Goal: Task Accomplishment & Management: Manage account settings

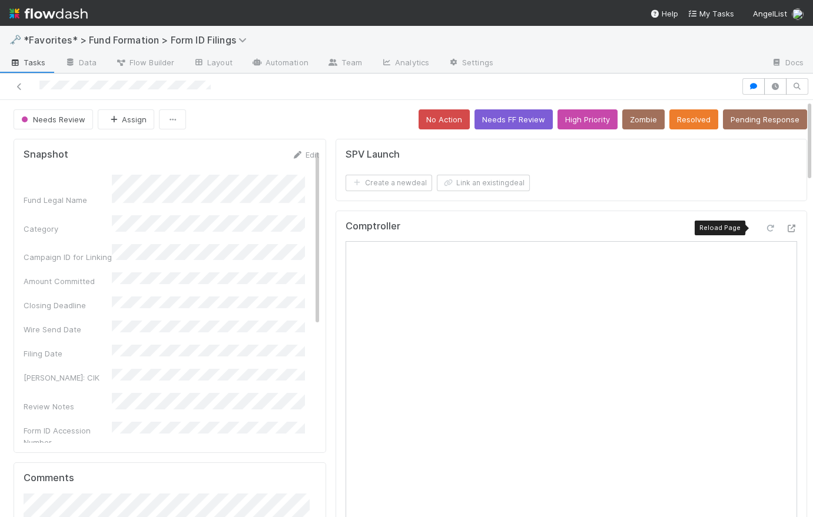
click at [764, 225] on icon at bounding box center [770, 229] width 12 height 8
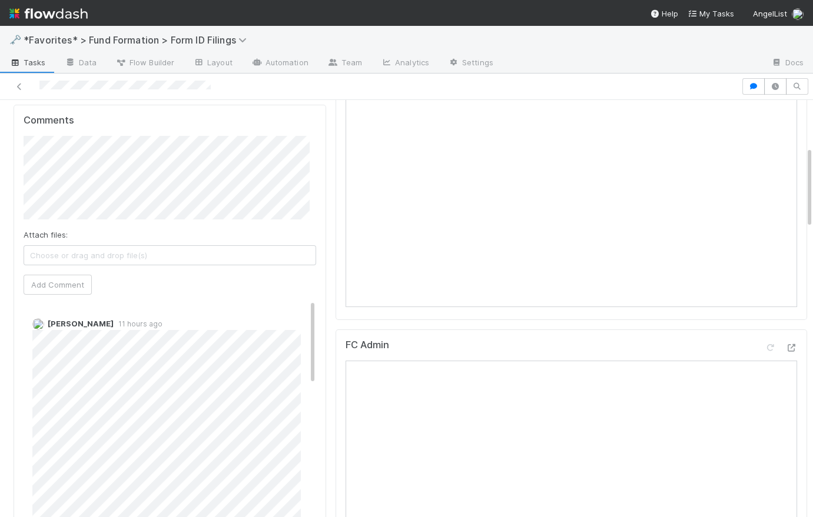
scroll to position [599, 0]
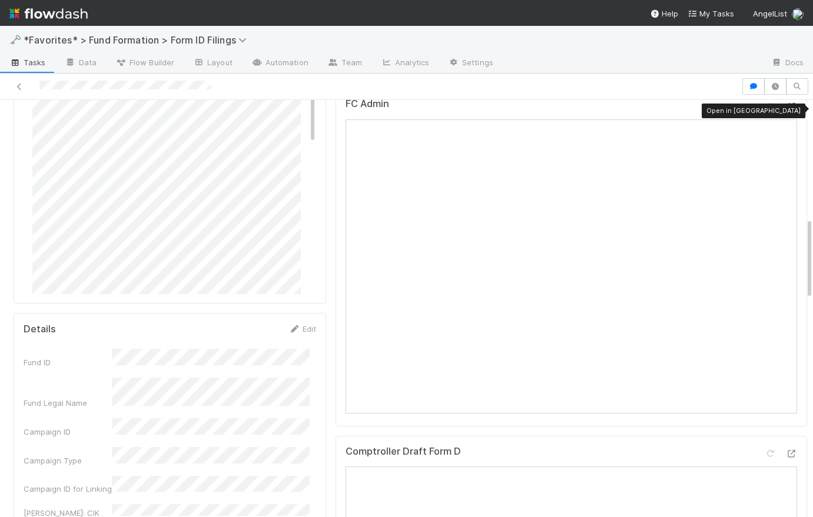
click at [785, 105] on icon at bounding box center [791, 107] width 12 height 8
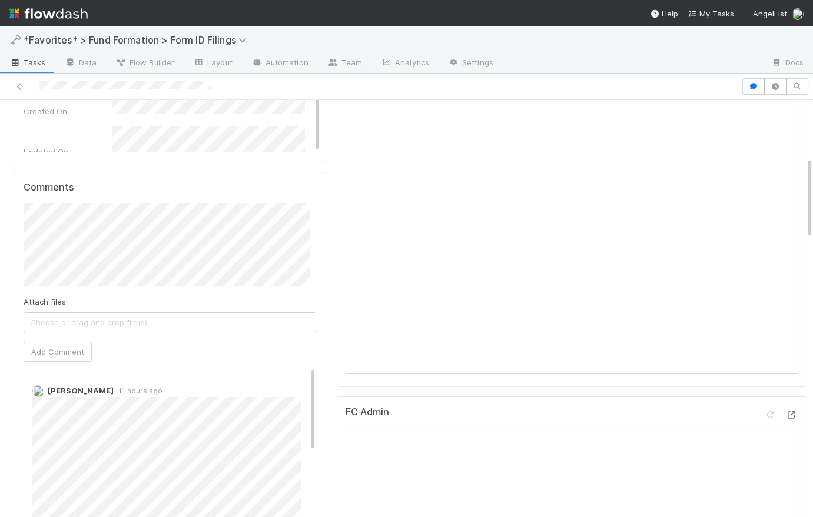
scroll to position [293, 0]
click at [84, 350] on button "Add Comment" at bounding box center [58, 350] width 68 height 20
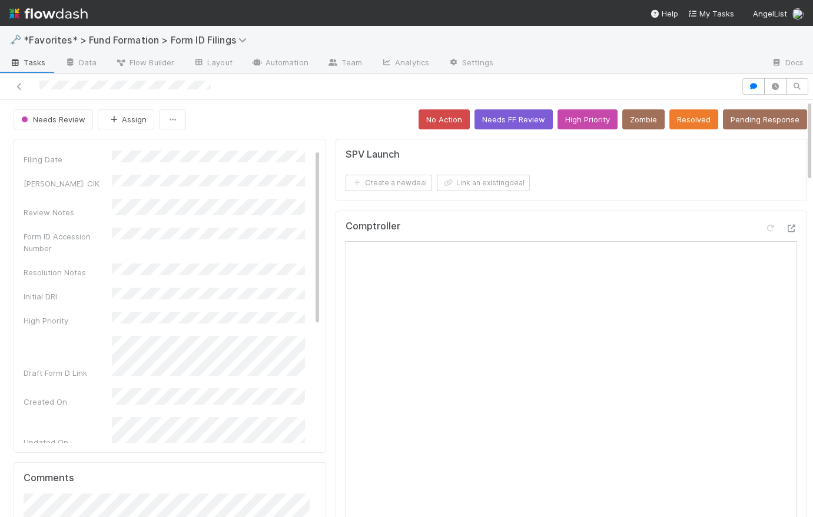
scroll to position [0, 0]
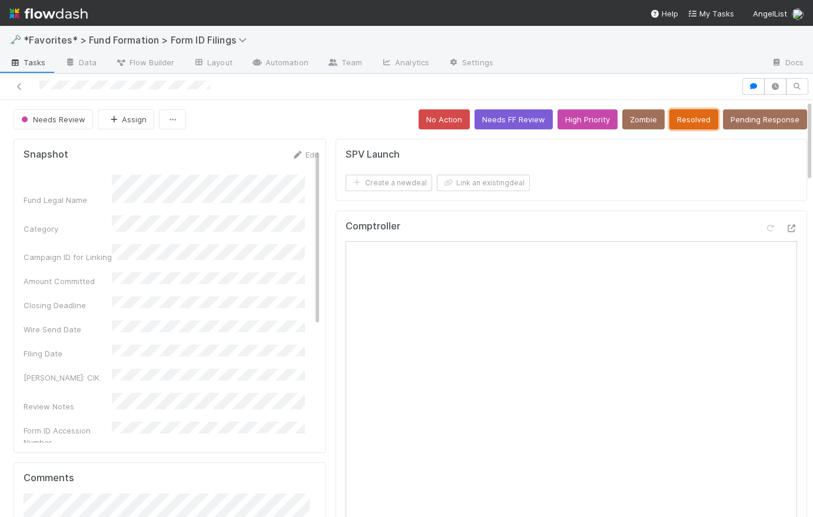
click at [677, 117] on button "Resolved" at bounding box center [693, 119] width 49 height 20
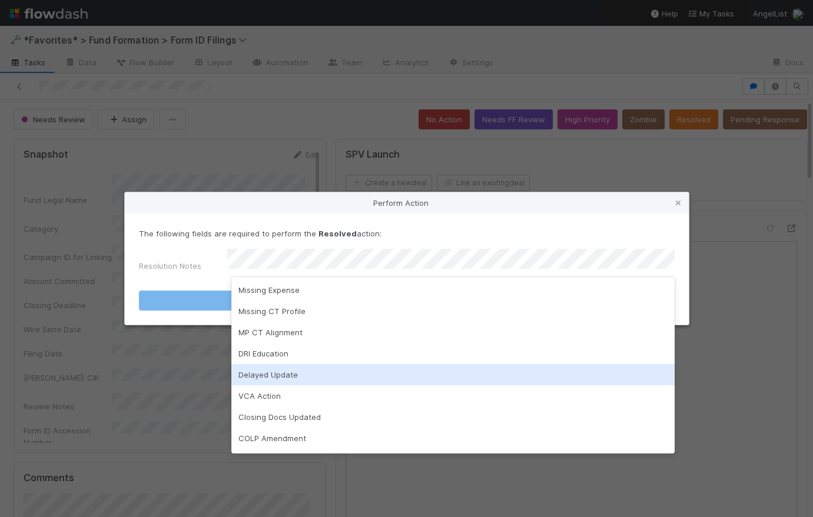
click at [329, 375] on div "Delayed Update" at bounding box center [452, 374] width 442 height 21
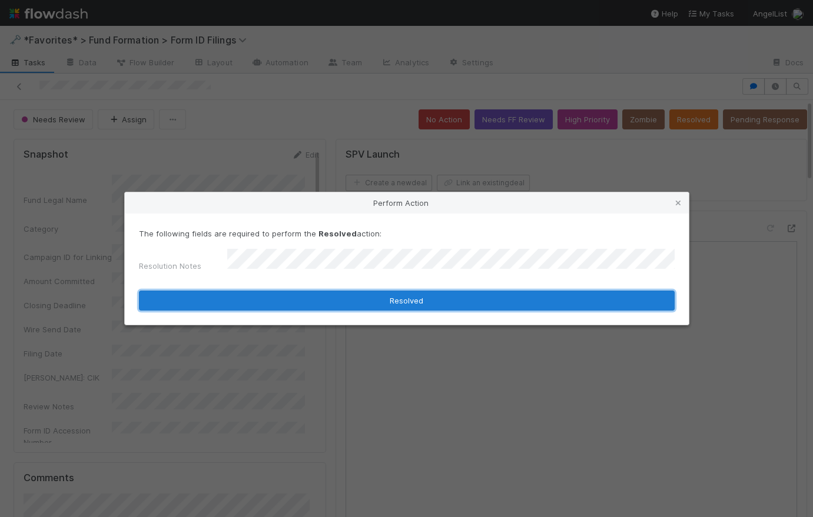
click at [407, 301] on button "Resolved" at bounding box center [406, 301] width 535 height 20
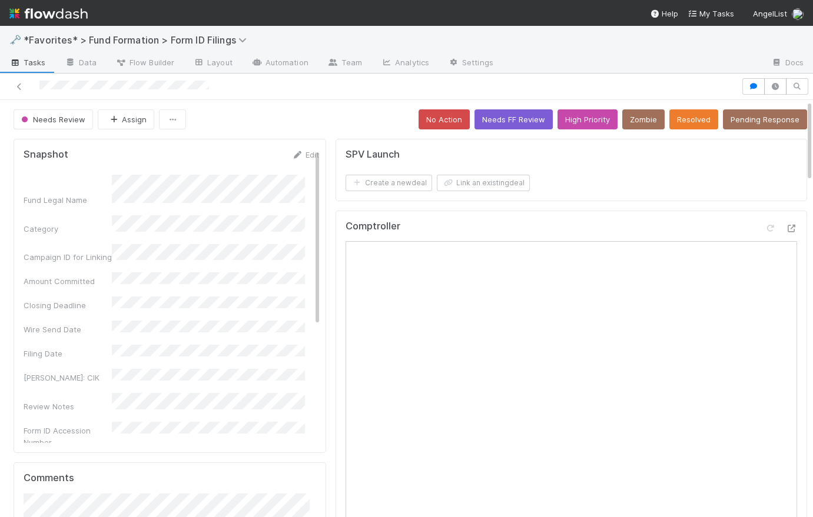
click at [324, 116] on div "Needs Review Assign No Action Needs FF Review High Priority Zombie Resolved Pen…" at bounding box center [410, 119] width 793 height 20
click at [785, 226] on icon at bounding box center [791, 229] width 12 height 8
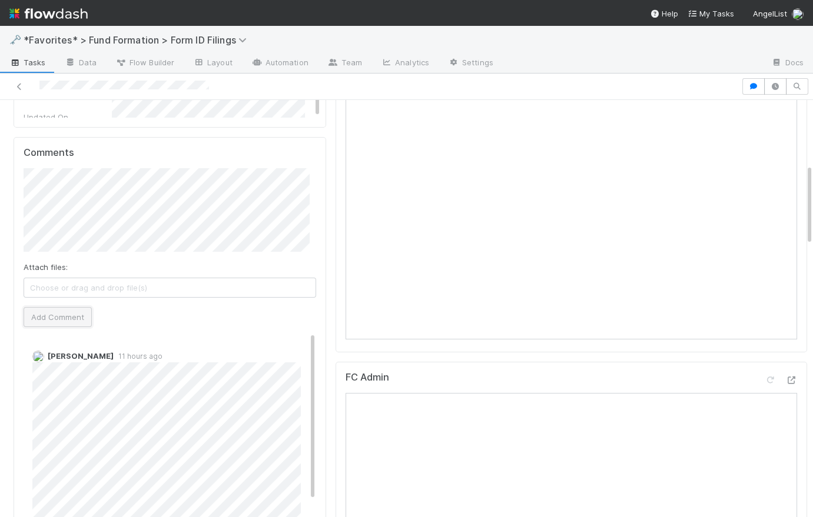
click at [81, 318] on button "Add Comment" at bounding box center [58, 317] width 68 height 20
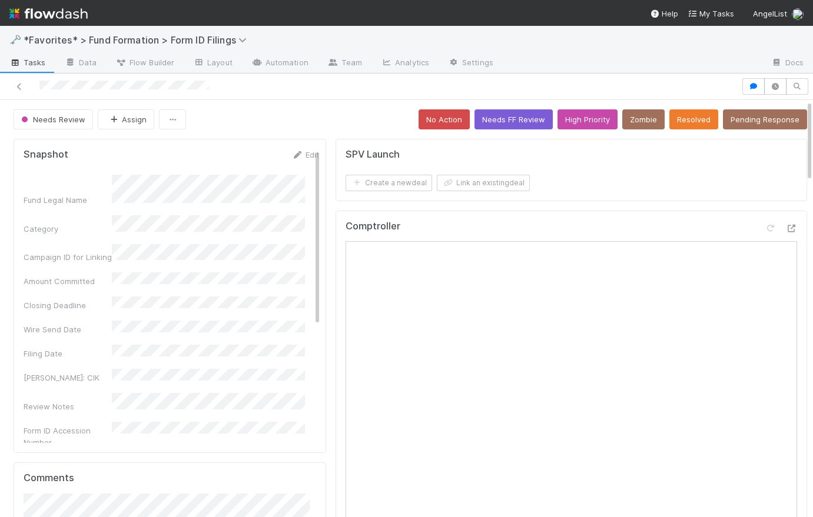
click at [319, 126] on div "Needs Review Assign No Action Needs FF Review High Priority Zombie Resolved Pen…" at bounding box center [410, 119] width 793 height 20
click at [678, 118] on button "Resolved" at bounding box center [693, 119] width 49 height 20
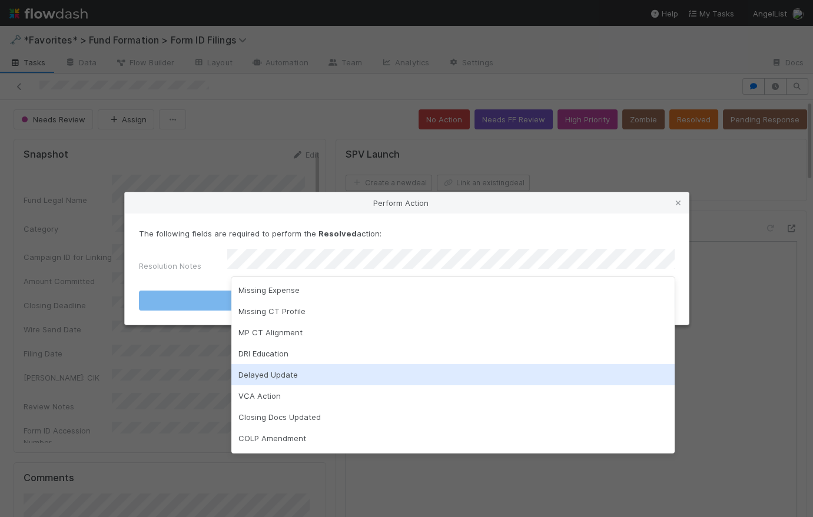
click at [321, 376] on div "Delayed Update" at bounding box center [452, 374] width 442 height 21
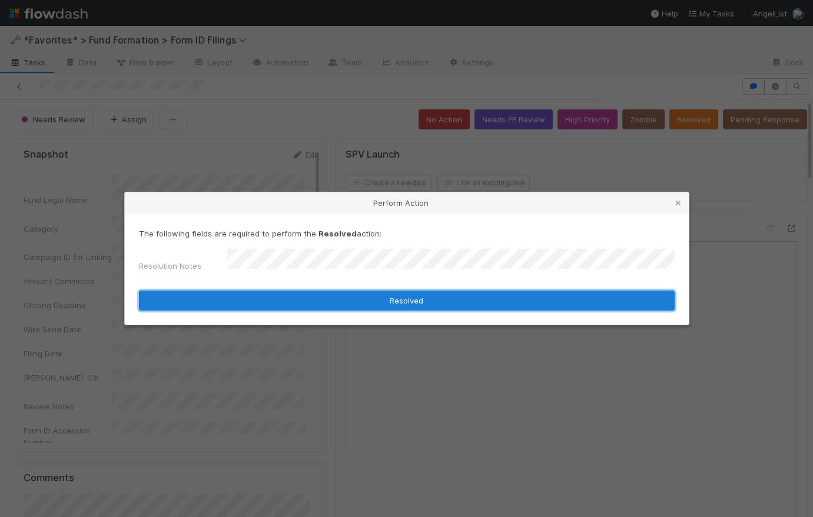
click at [404, 298] on button "Resolved" at bounding box center [406, 301] width 535 height 20
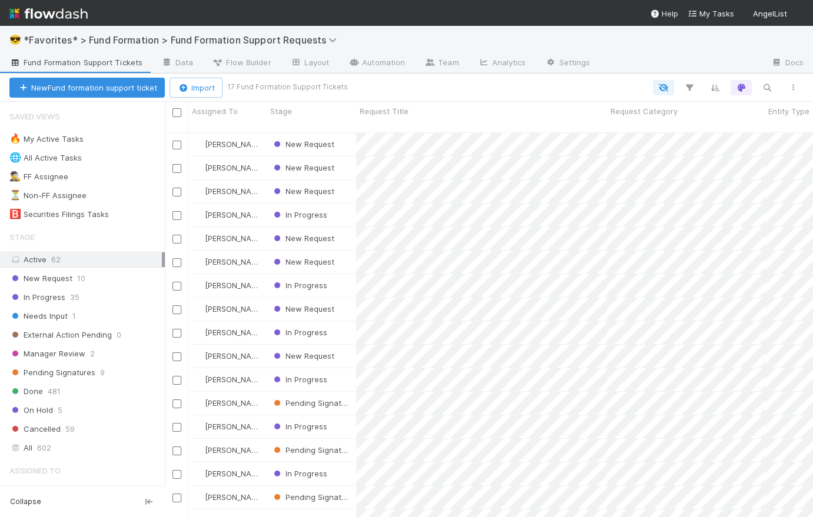
scroll to position [387, 640]
click at [77, 282] on span "10" at bounding box center [81, 278] width 8 height 15
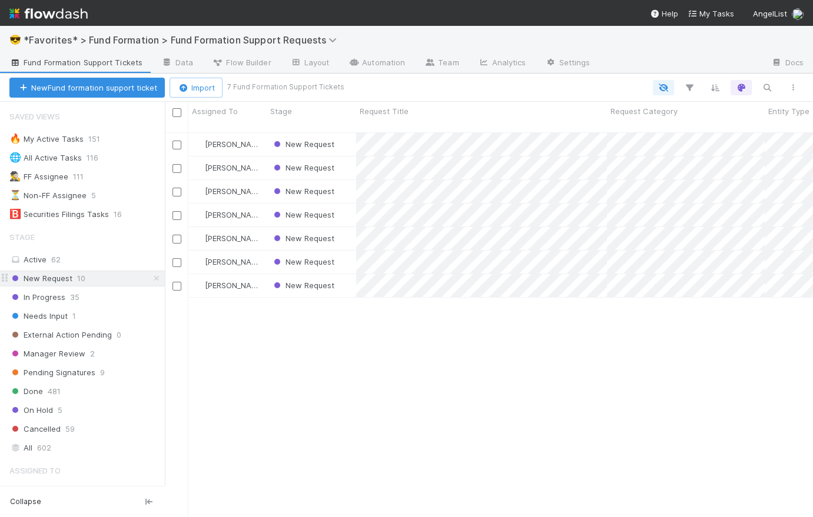
scroll to position [387, 640]
click at [347, 274] on div "New Request" at bounding box center [311, 285] width 89 height 23
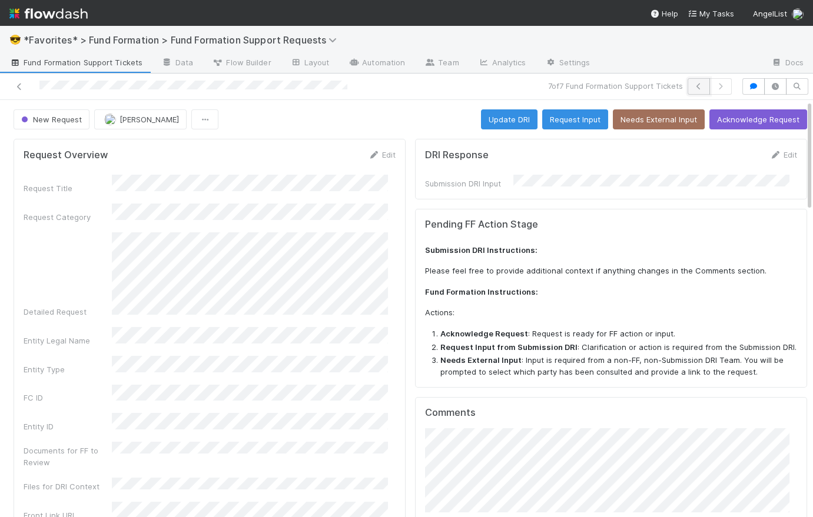
click at [690, 91] on button "button" at bounding box center [698, 86] width 22 height 16
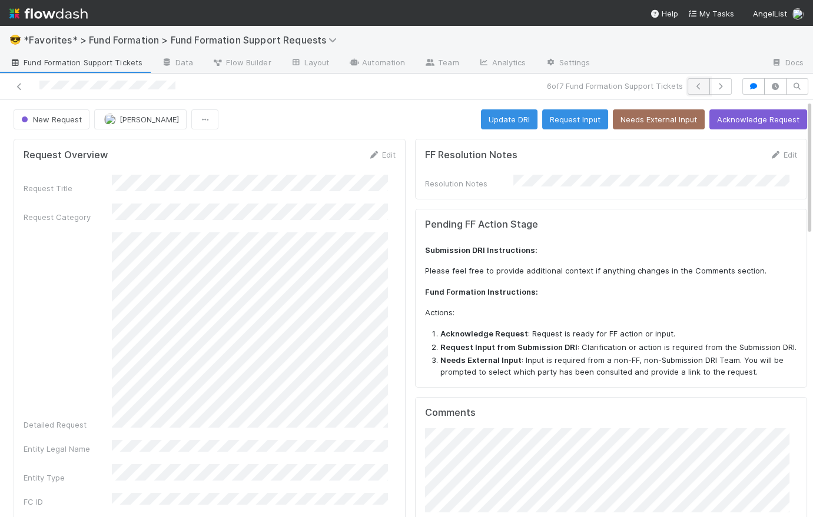
click at [693, 85] on icon "button" at bounding box center [699, 86] width 12 height 7
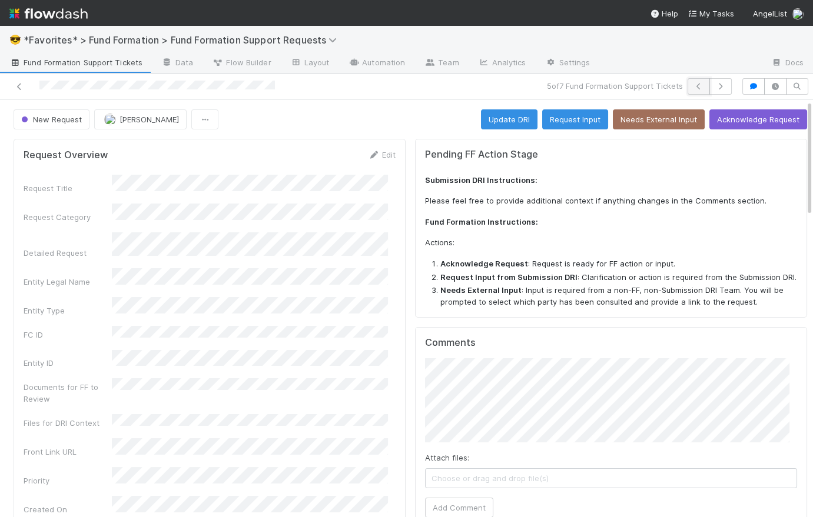
click at [693, 85] on icon "button" at bounding box center [699, 86] width 12 height 7
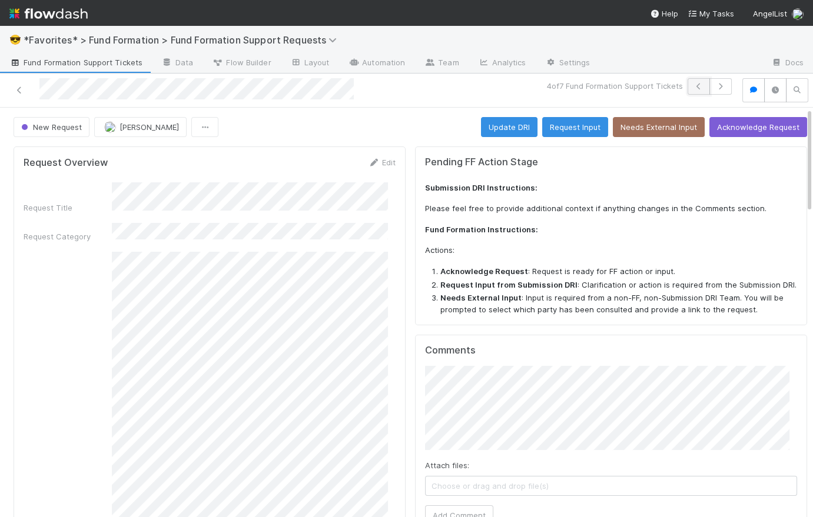
click at [693, 83] on icon "button" at bounding box center [699, 86] width 12 height 7
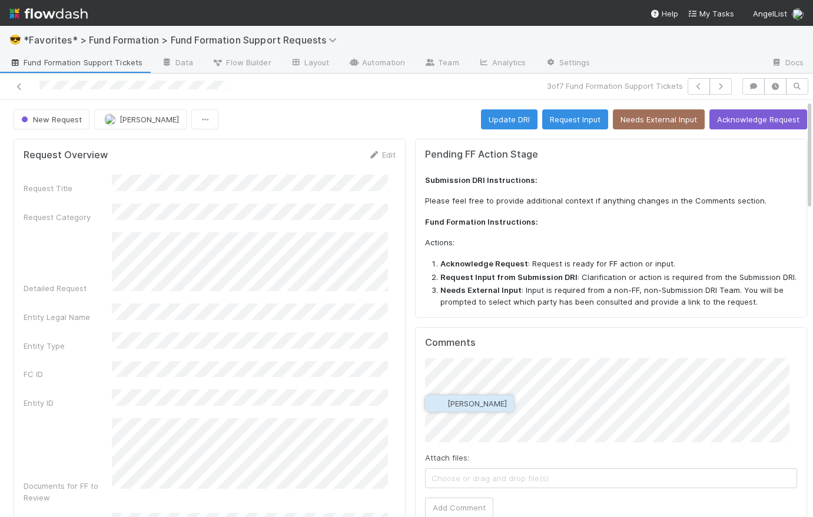
click at [485, 406] on span "Raven Jacinto" at bounding box center [476, 403] width 59 height 9
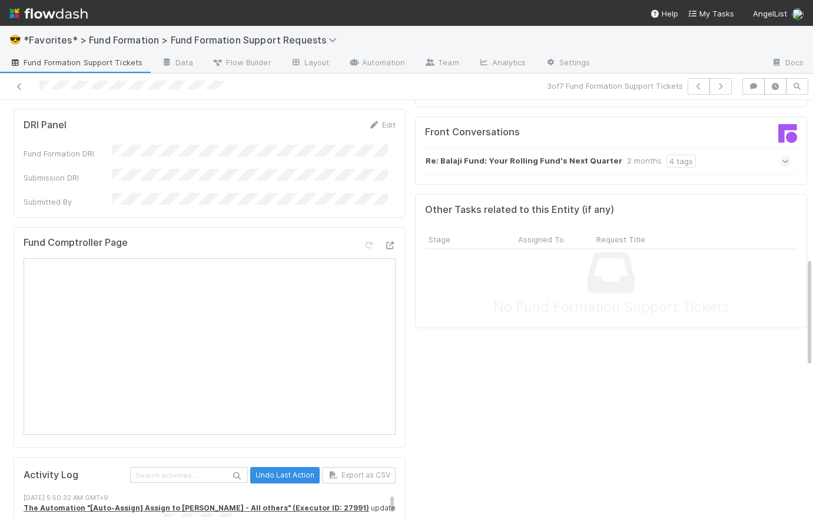
scroll to position [598, 0]
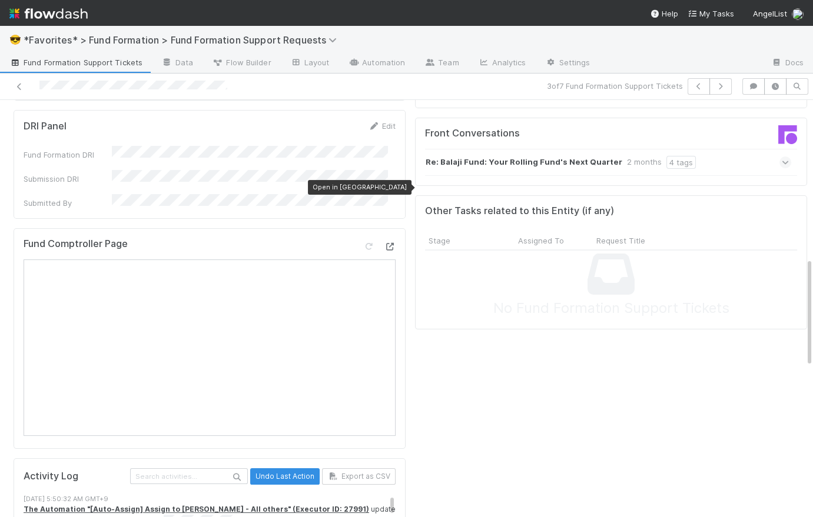
click at [384, 241] on div at bounding box center [390, 247] width 12 height 12
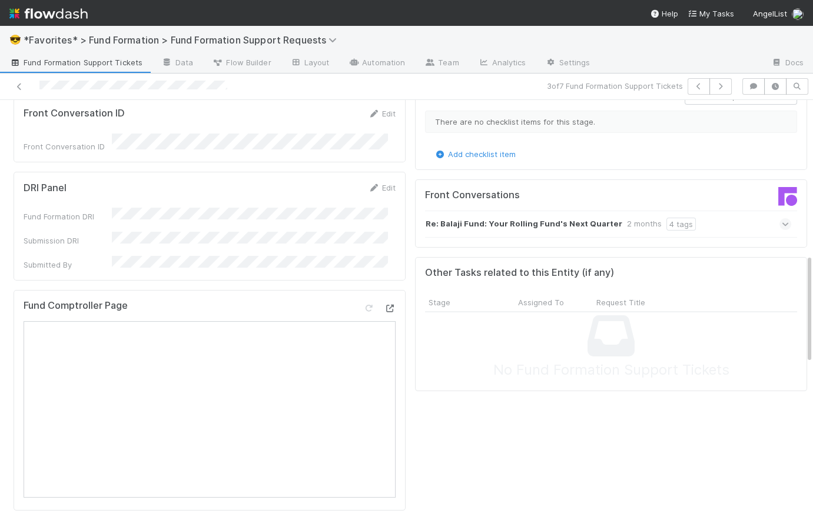
scroll to position [252, 0]
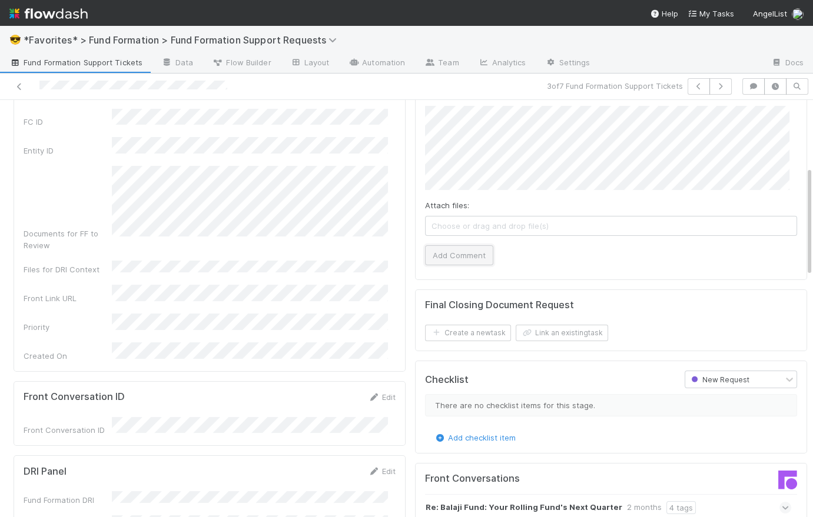
click at [471, 248] on button "Add Comment" at bounding box center [459, 255] width 68 height 20
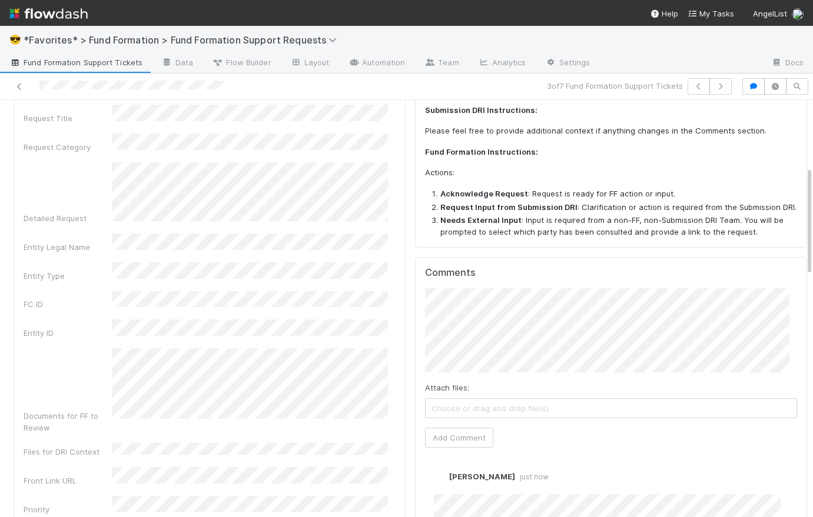
scroll to position [0, 0]
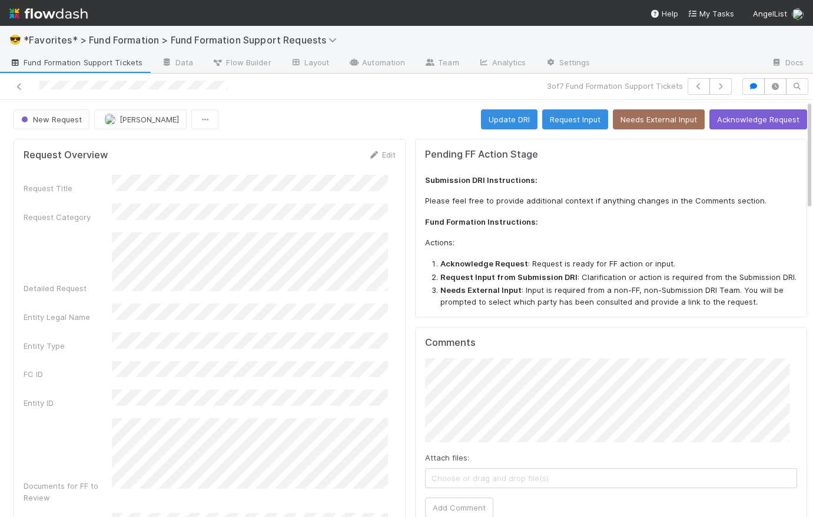
click at [409, 124] on div "New Request [PERSON_NAME] Update DRI Request Input Needs External Input Acknowl…" at bounding box center [410, 119] width 793 height 20
click at [761, 119] on button "Acknowledge Request" at bounding box center [758, 119] width 98 height 20
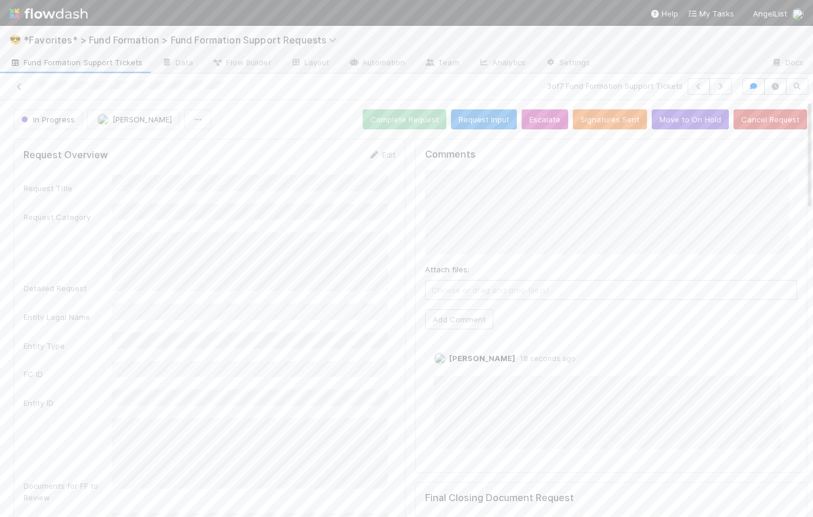
click at [65, 64] on span "Fund Formation Support Tickets" at bounding box center [75, 62] width 133 height 12
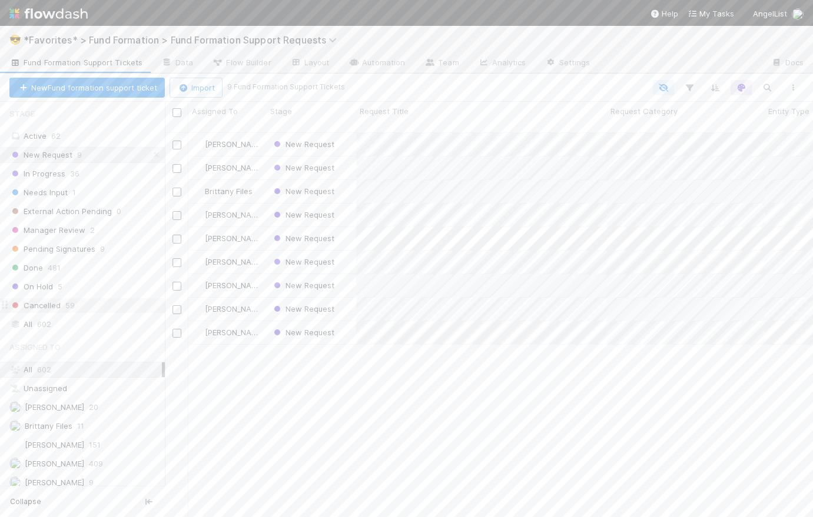
scroll to position [63, 0]
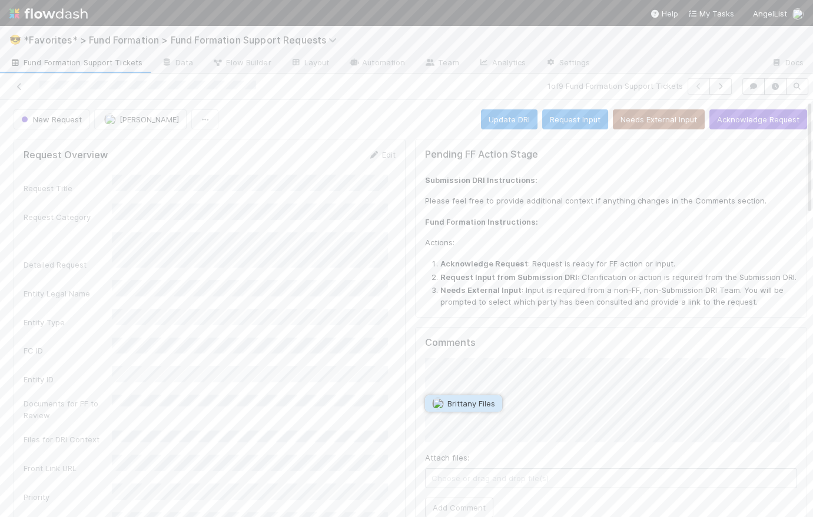
click at [474, 403] on span "Brittany Files" at bounding box center [471, 403] width 48 height 9
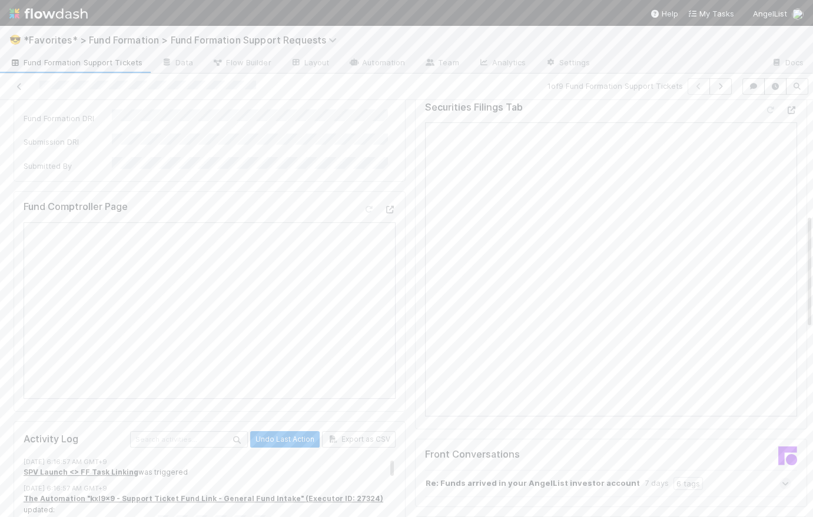
scroll to position [413, 0]
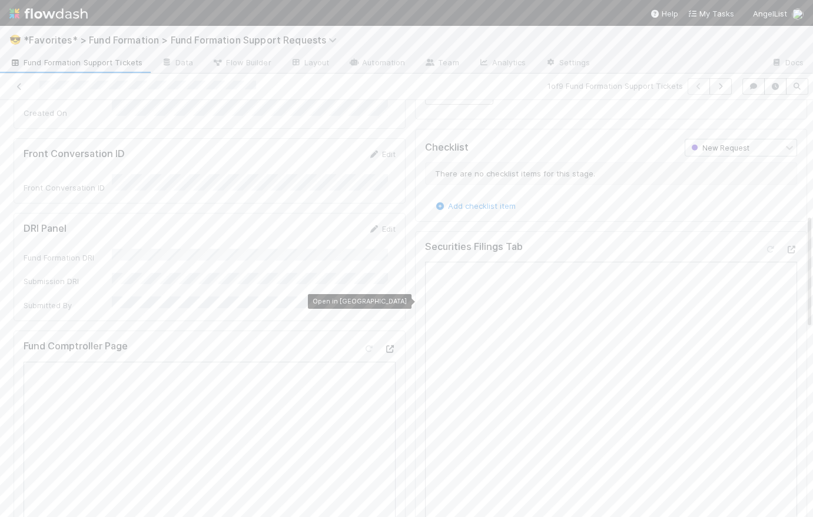
click at [384, 345] on icon at bounding box center [390, 349] width 12 height 8
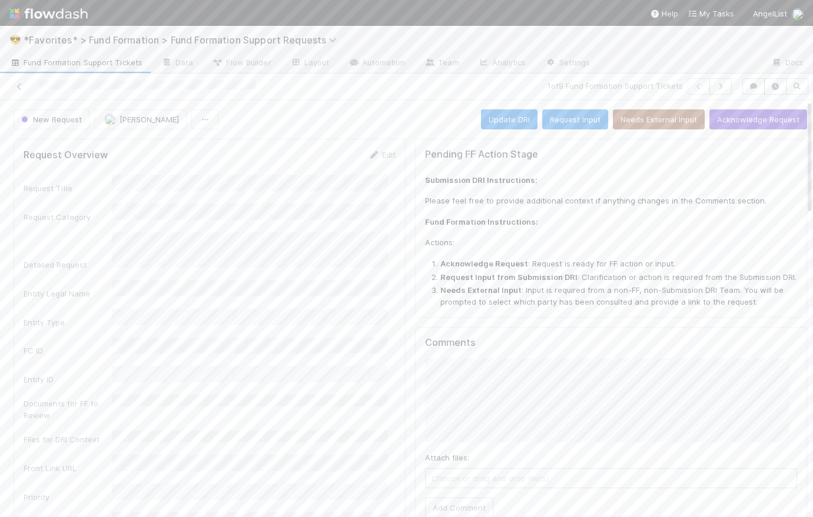
scroll to position [114, 0]
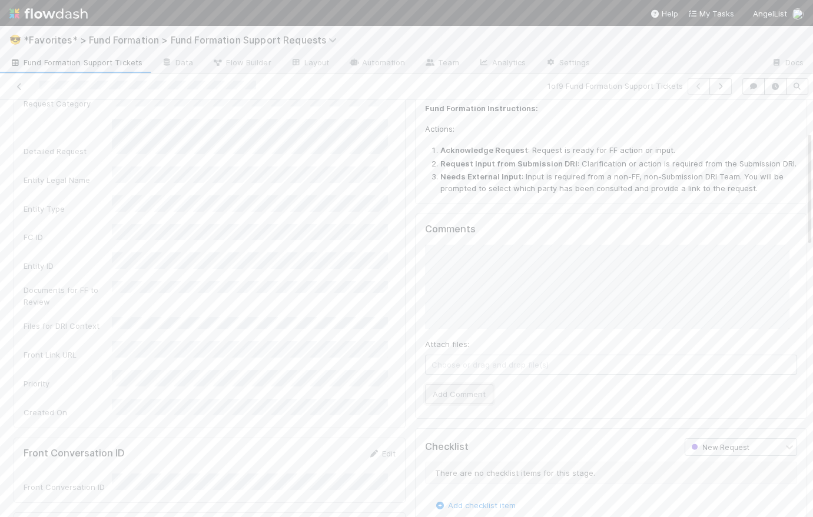
click at [468, 391] on button "Add Comment" at bounding box center [459, 394] width 68 height 20
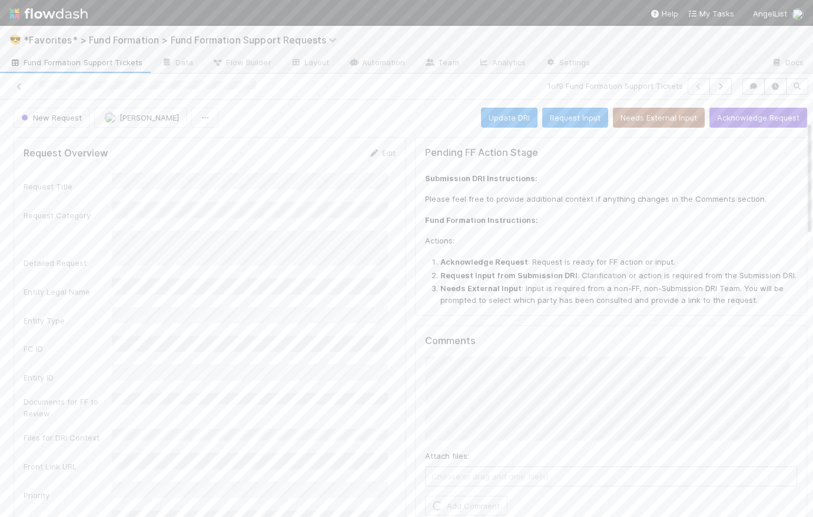
scroll to position [0, 0]
click at [406, 118] on div "New Request [PERSON_NAME] Update DRI Request Input Needs External Input Acknowl…" at bounding box center [410, 119] width 793 height 20
click at [769, 118] on button "Acknowledge Request" at bounding box center [758, 119] width 98 height 20
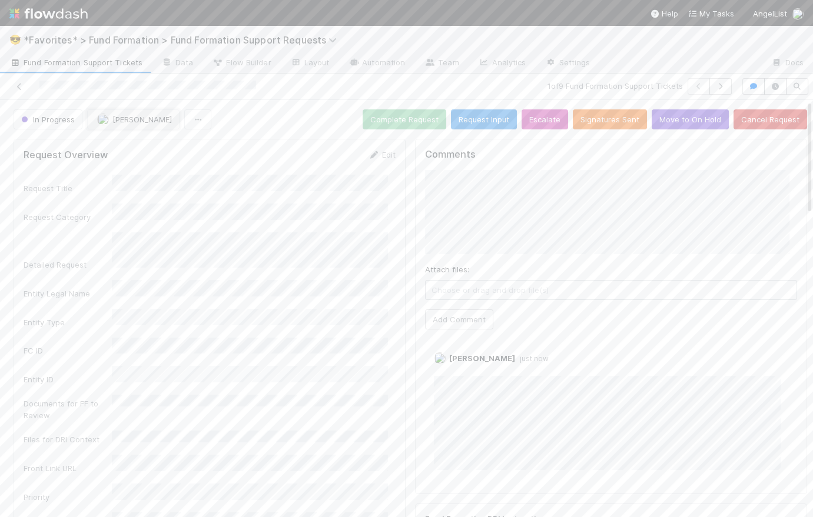
click at [149, 122] on span "[PERSON_NAME]" at bounding box center [141, 119] width 59 height 9
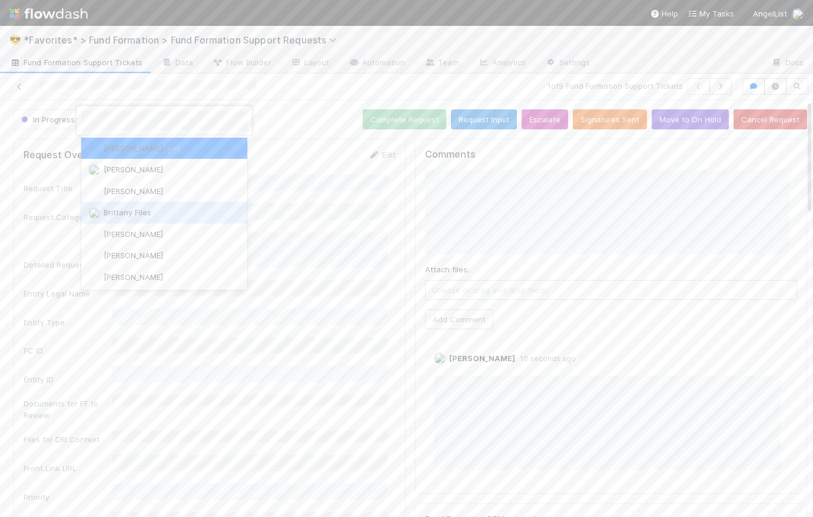
click at [166, 215] on div "Brittany Files" at bounding box center [164, 212] width 166 height 21
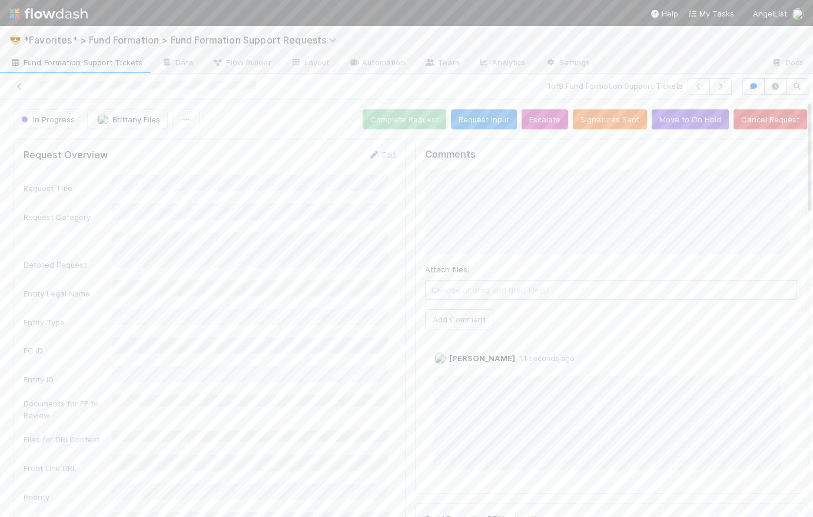
click at [282, 122] on div "In Progress Brittany Files Complete Request Request Input Escalate Signatures S…" at bounding box center [410, 119] width 793 height 20
click at [84, 64] on span "Fund Formation Support Tickets" at bounding box center [75, 62] width 133 height 12
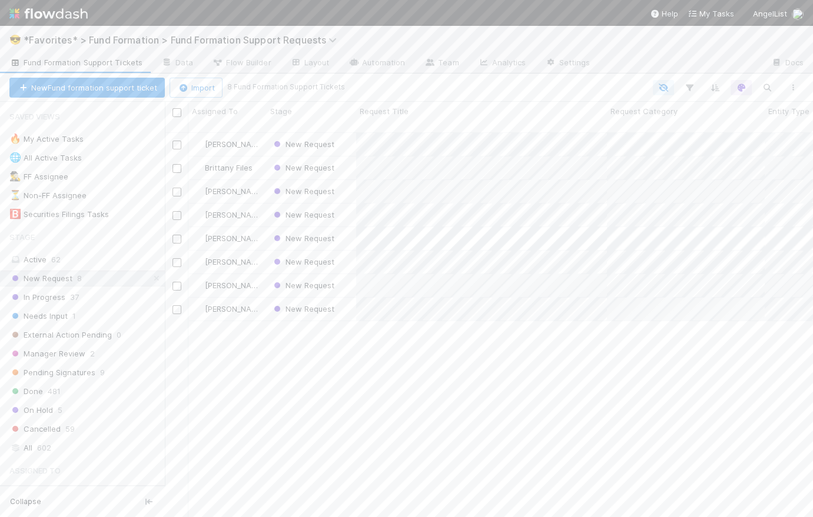
scroll to position [387, 640]
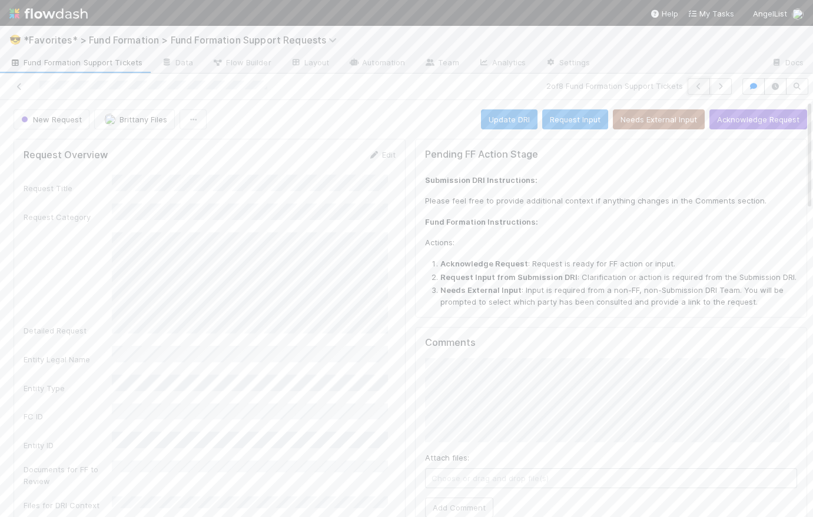
click at [693, 88] on icon "button" at bounding box center [699, 86] width 12 height 7
click at [407, 118] on div "New Request [PERSON_NAME] Update DRI Request Input Needs External Input Acknowl…" at bounding box center [410, 119] width 793 height 20
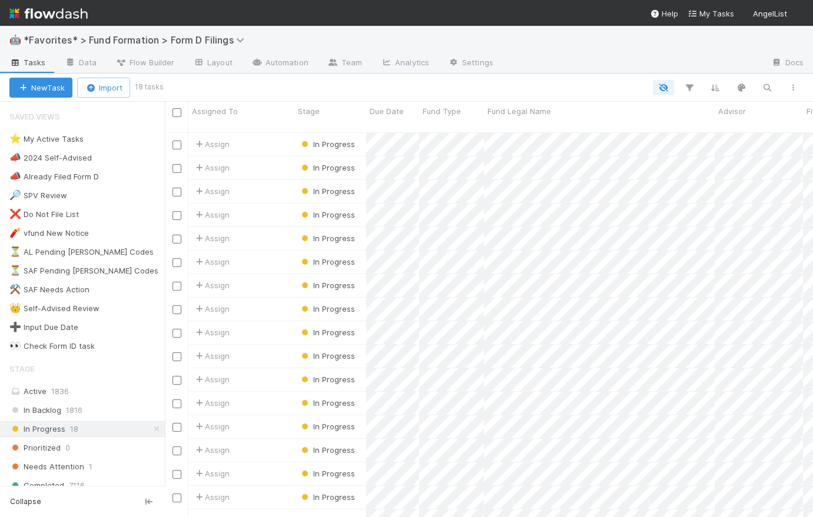
scroll to position [387, 640]
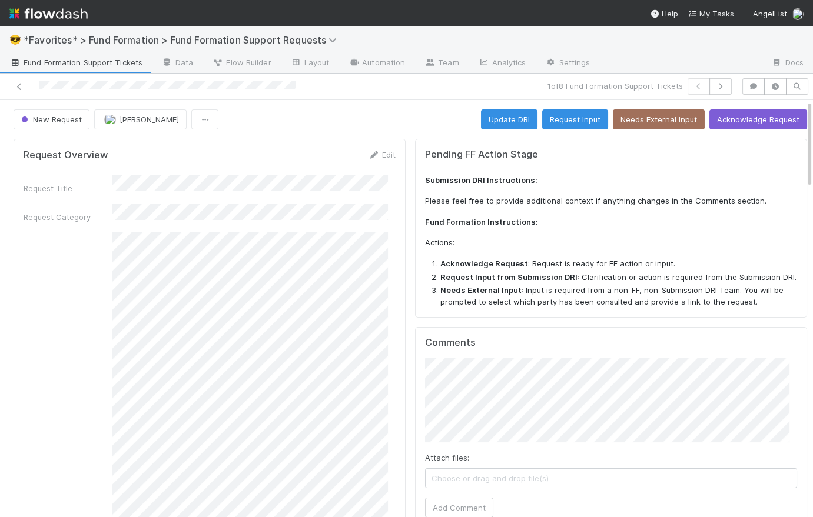
click at [414, 113] on div "New Request [PERSON_NAME] Update DRI Request Input Needs External Input Acknowl…" at bounding box center [410, 119] width 793 height 20
click at [401, 121] on div "New Request [PERSON_NAME] Update DRI Request Input Needs External Input Acknowl…" at bounding box center [410, 119] width 793 height 20
click at [757, 122] on button "Acknowledge Request" at bounding box center [758, 119] width 98 height 20
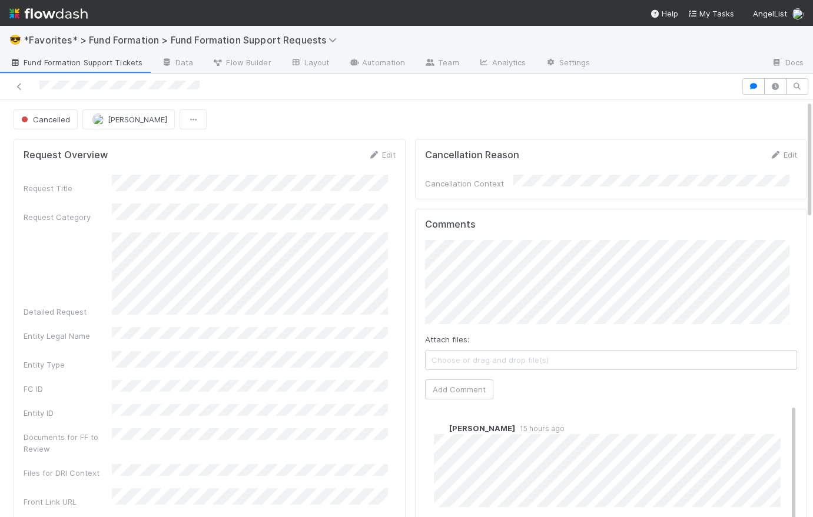
click at [404, 119] on div "Cancelled Catherine Lambright" at bounding box center [410, 119] width 793 height 20
click at [451, 114] on div "Cancelled Catherine Lambright" at bounding box center [410, 119] width 793 height 20
